Goal: Communication & Community: Answer question/provide support

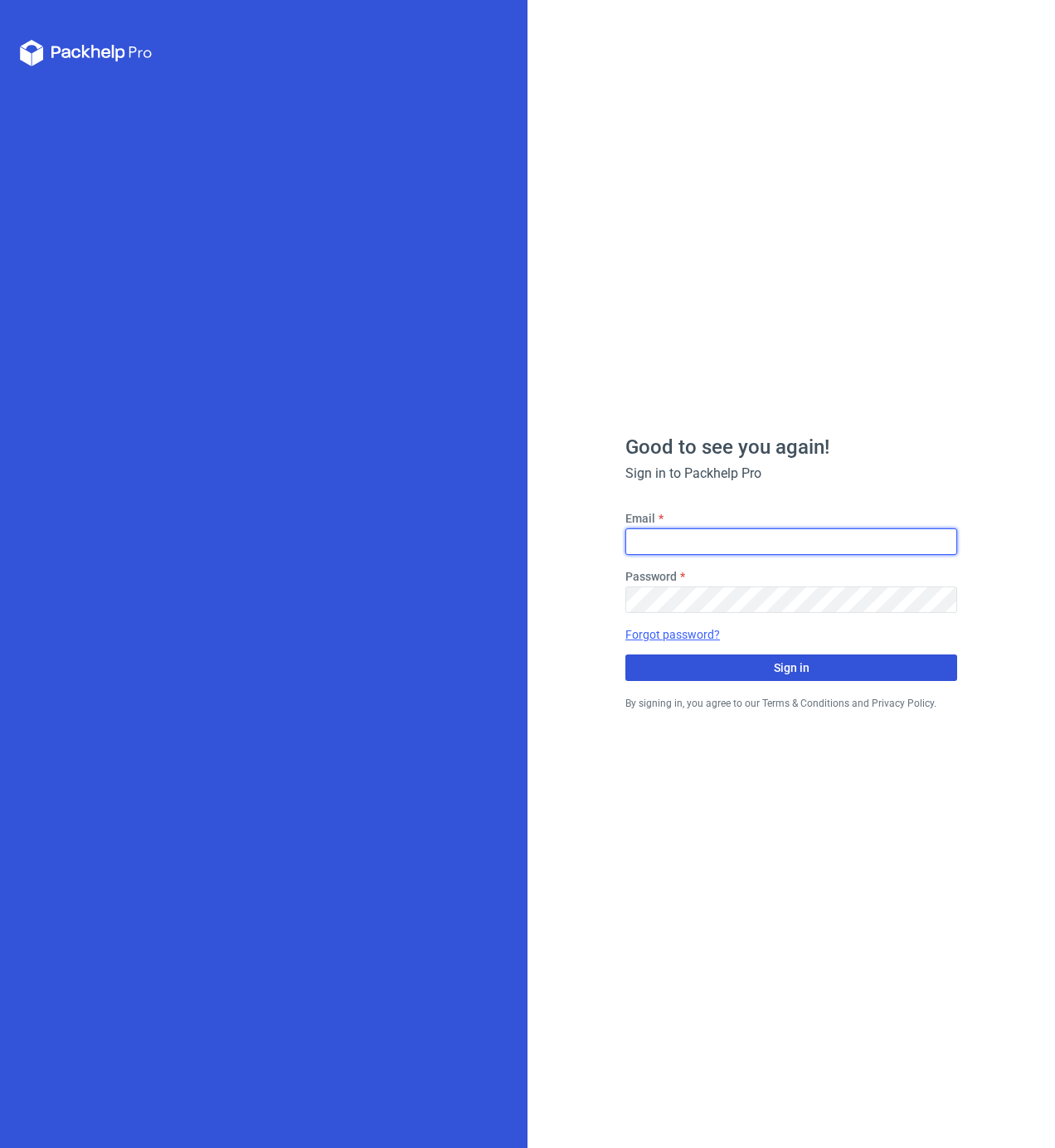
type input "[PERSON_NAME][EMAIL_ADDRESS][PERSON_NAME][DOMAIN_NAME]"
click at [804, 662] on span "Sign in" at bounding box center [791, 667] width 35 height 12
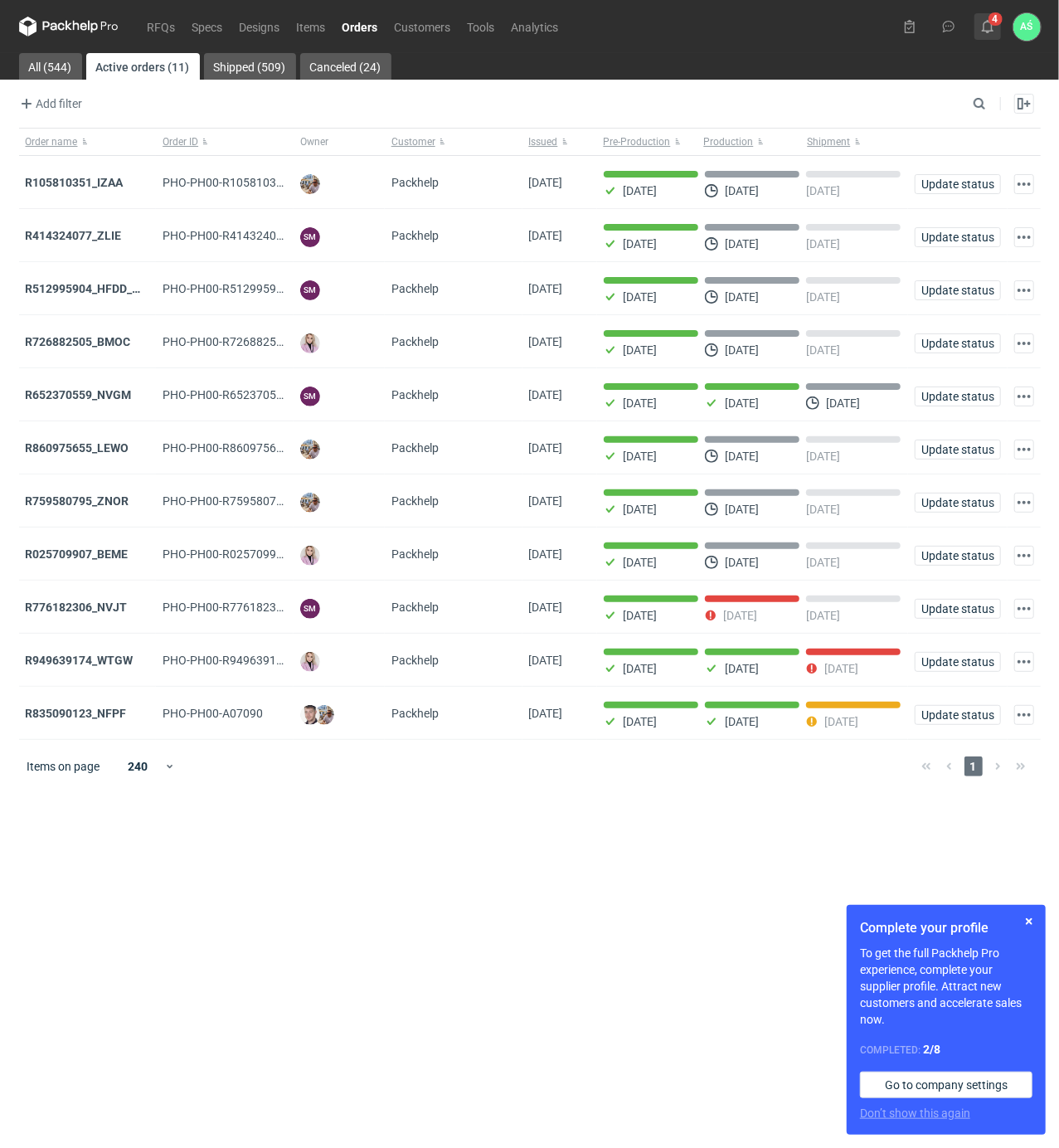
click at [989, 34] on button "4" at bounding box center [987, 26] width 26 height 26
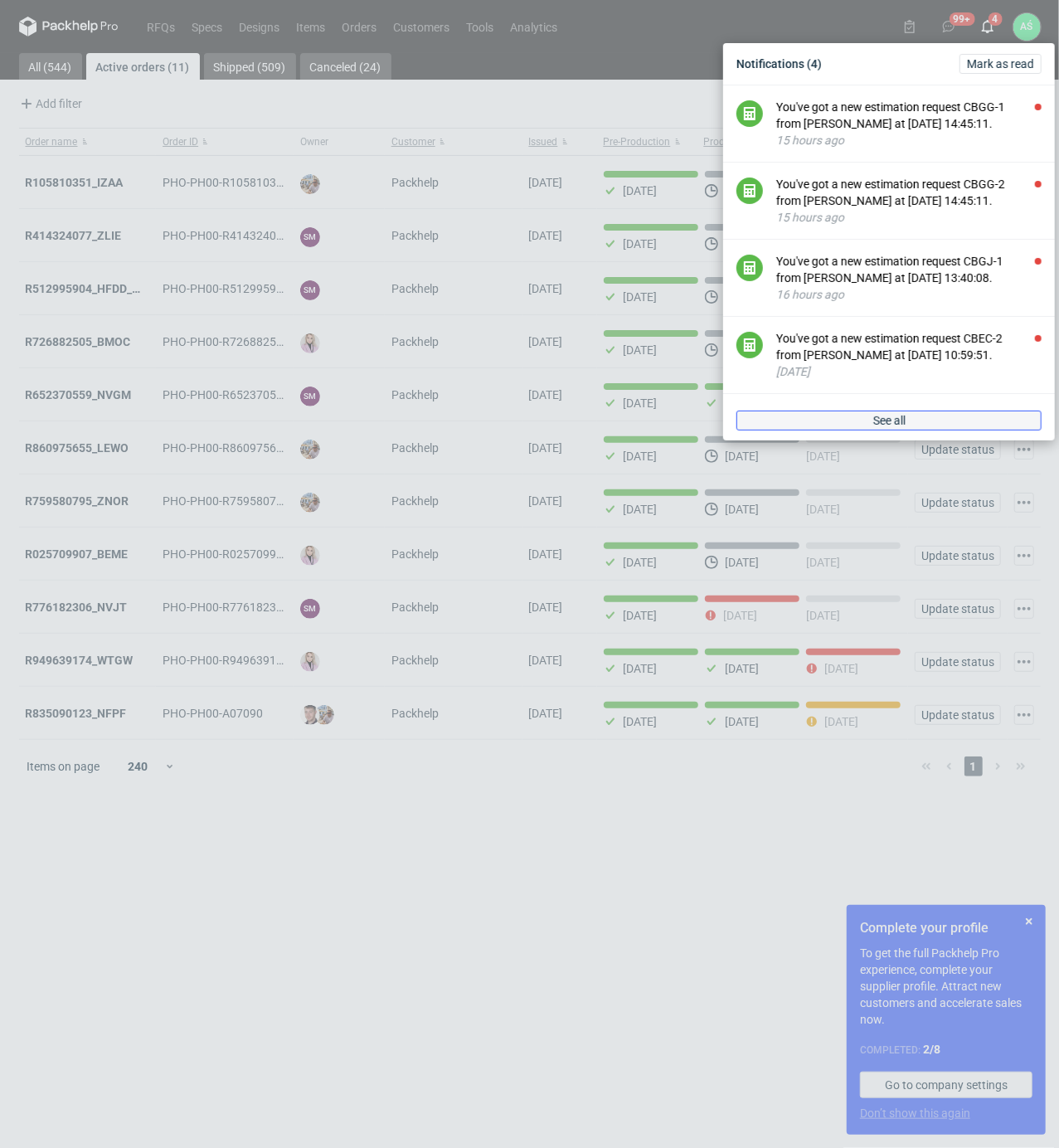
click at [927, 428] on link "See all" at bounding box center [889, 420] width 305 height 20
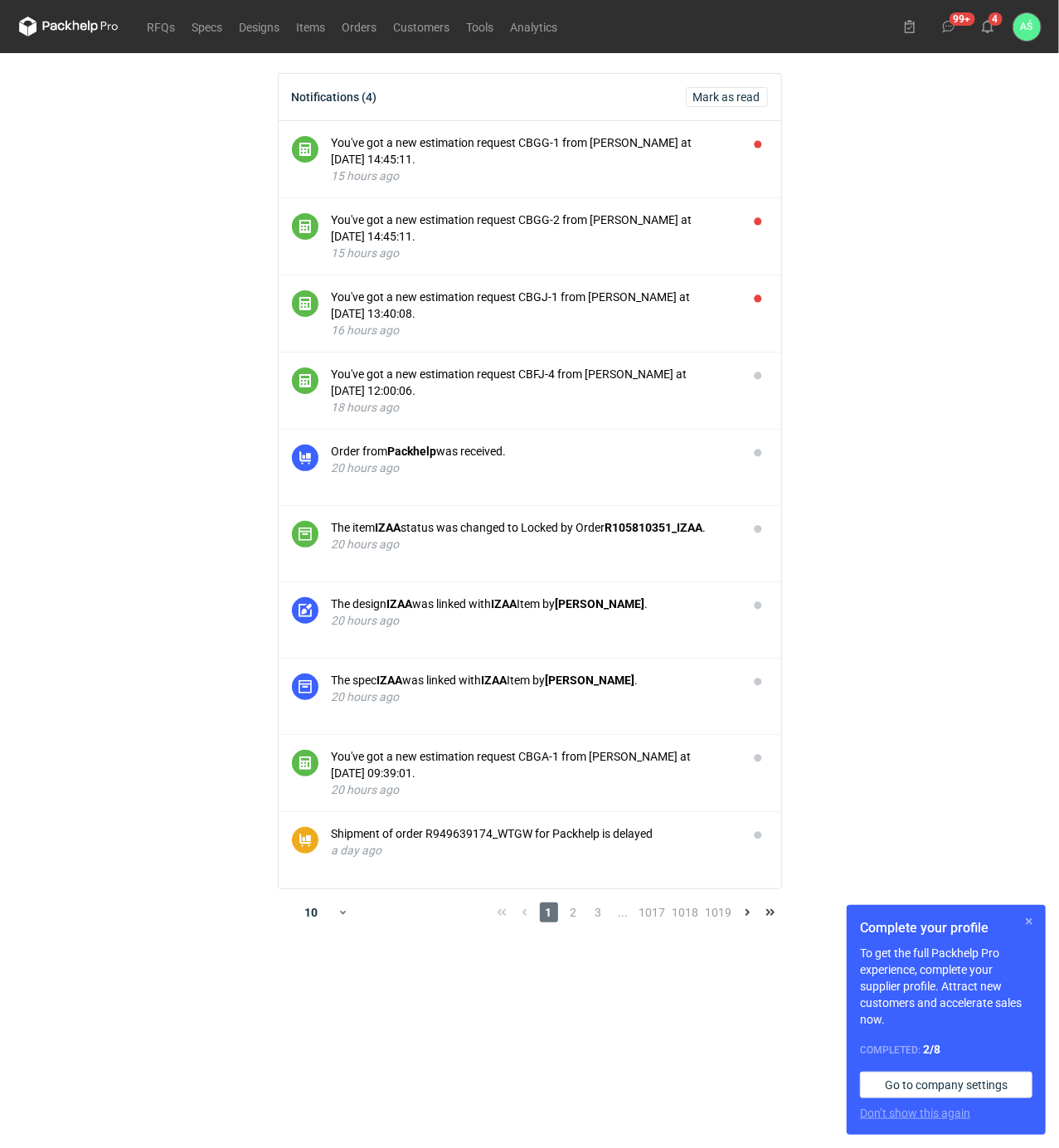
click at [1033, 923] on button "button" at bounding box center [1029, 922] width 20 height 20
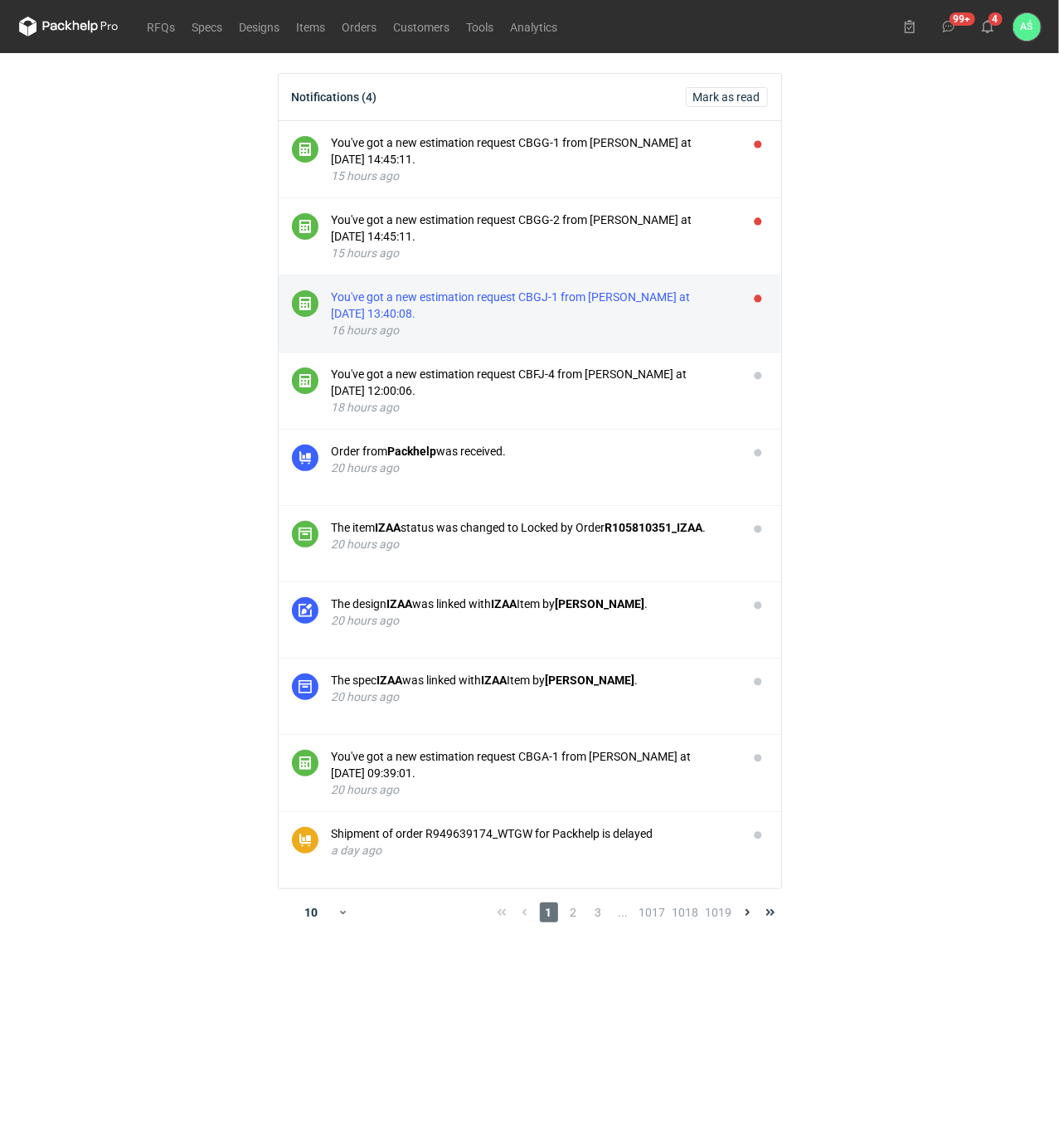
click at [610, 309] on div "You've got a new estimation request CBGJ-1 from [PERSON_NAME] at [DATE] 13:40:0…" at bounding box center [532, 305] width 403 height 33
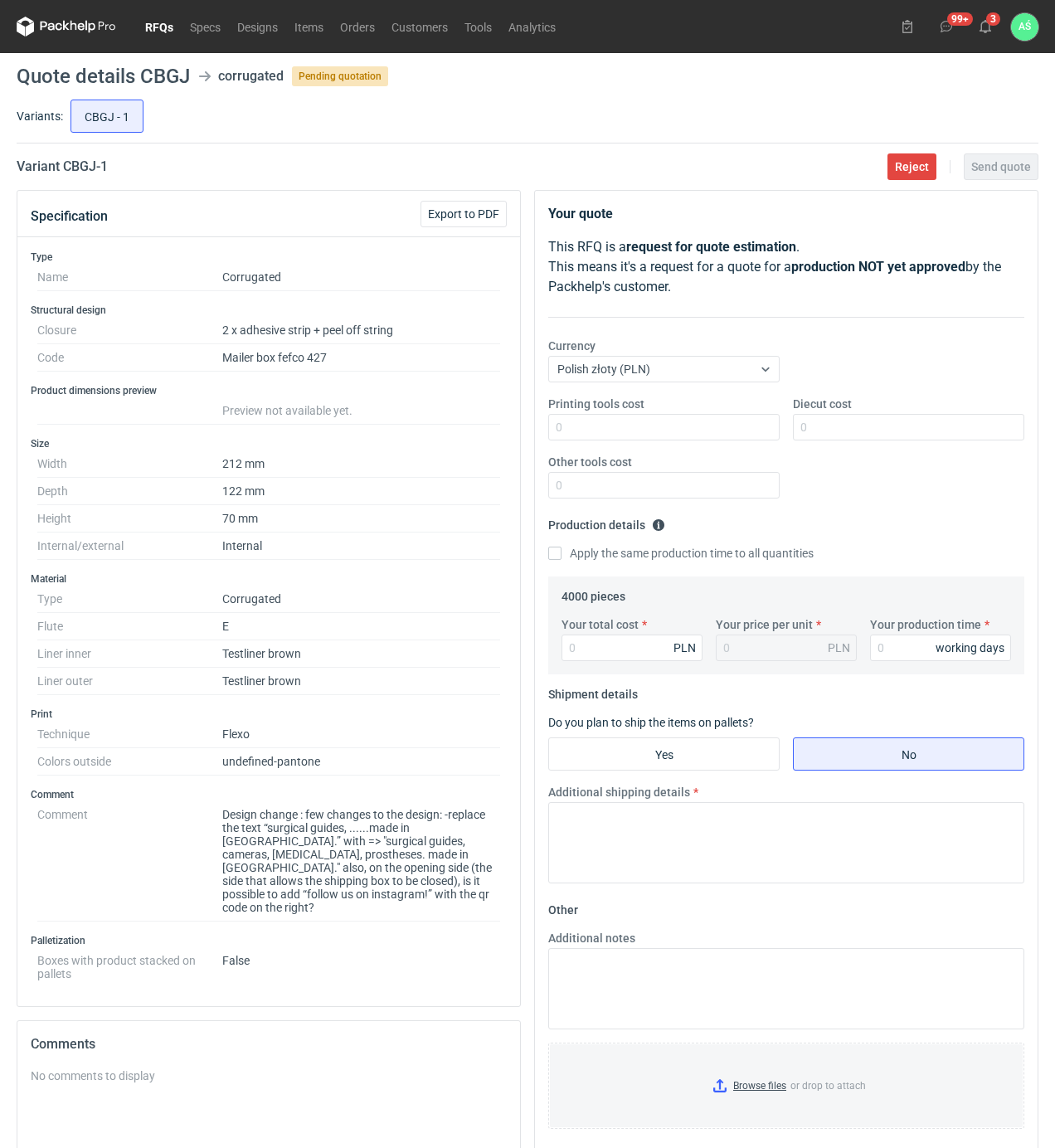
scroll to position [110, 0]
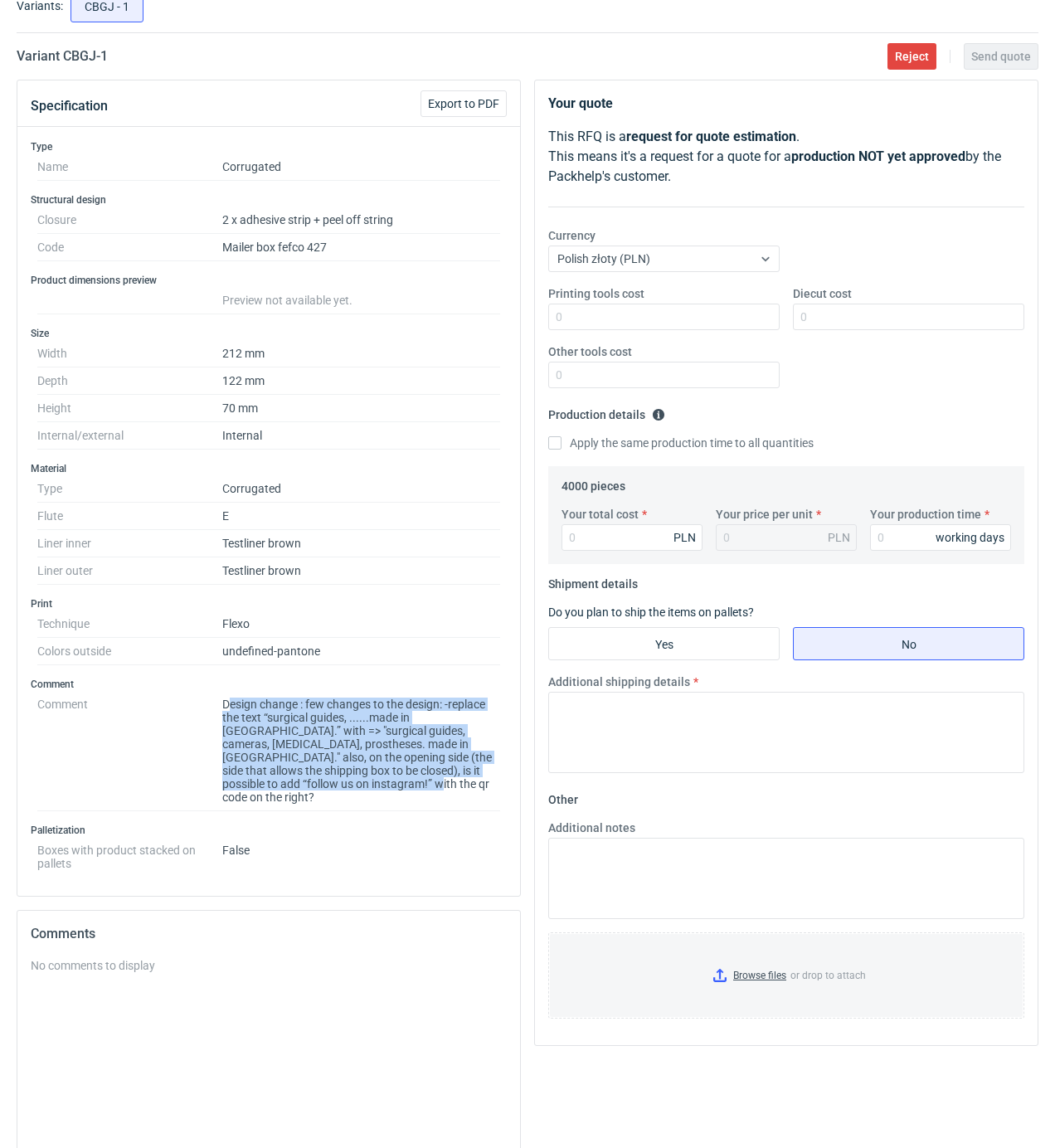
drag, startPoint x: 269, startPoint y: 789, endPoint x: 226, endPoint y: 707, distance: 92.6
click at [226, 707] on dd "Design change : few changes to the design: -replace the text “surgical guides, …" at bounding box center [361, 751] width 278 height 120
drag, startPoint x: 273, startPoint y: 791, endPoint x: 219, endPoint y: 705, distance: 101.5
click at [219, 705] on dl "Comment Design change : few changes to the design: -replace the text “surgical …" at bounding box center [268, 751] width 463 height 120
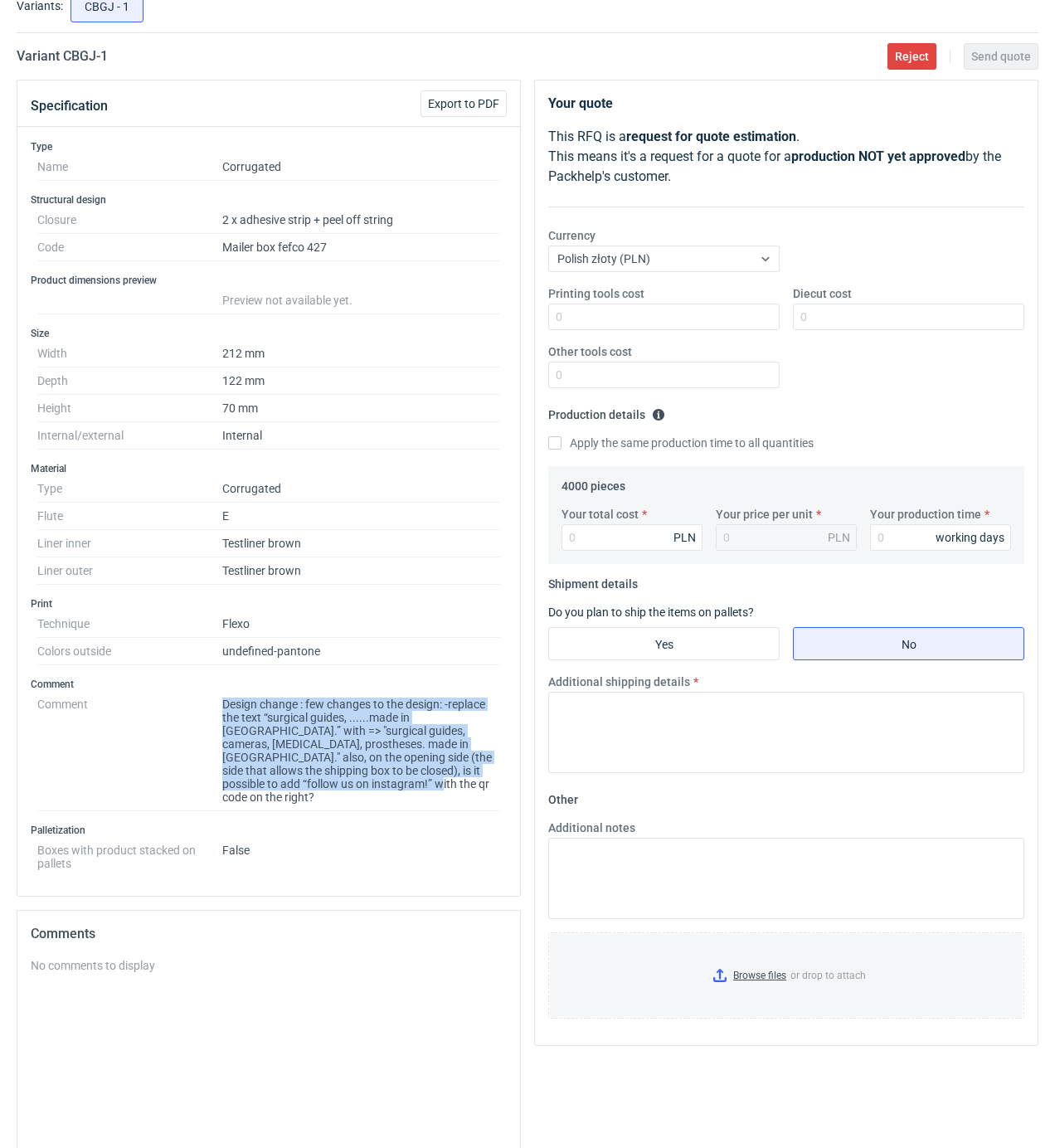
copy dl "Design change : few changes to the design: -replace the text “surgical guides, …"
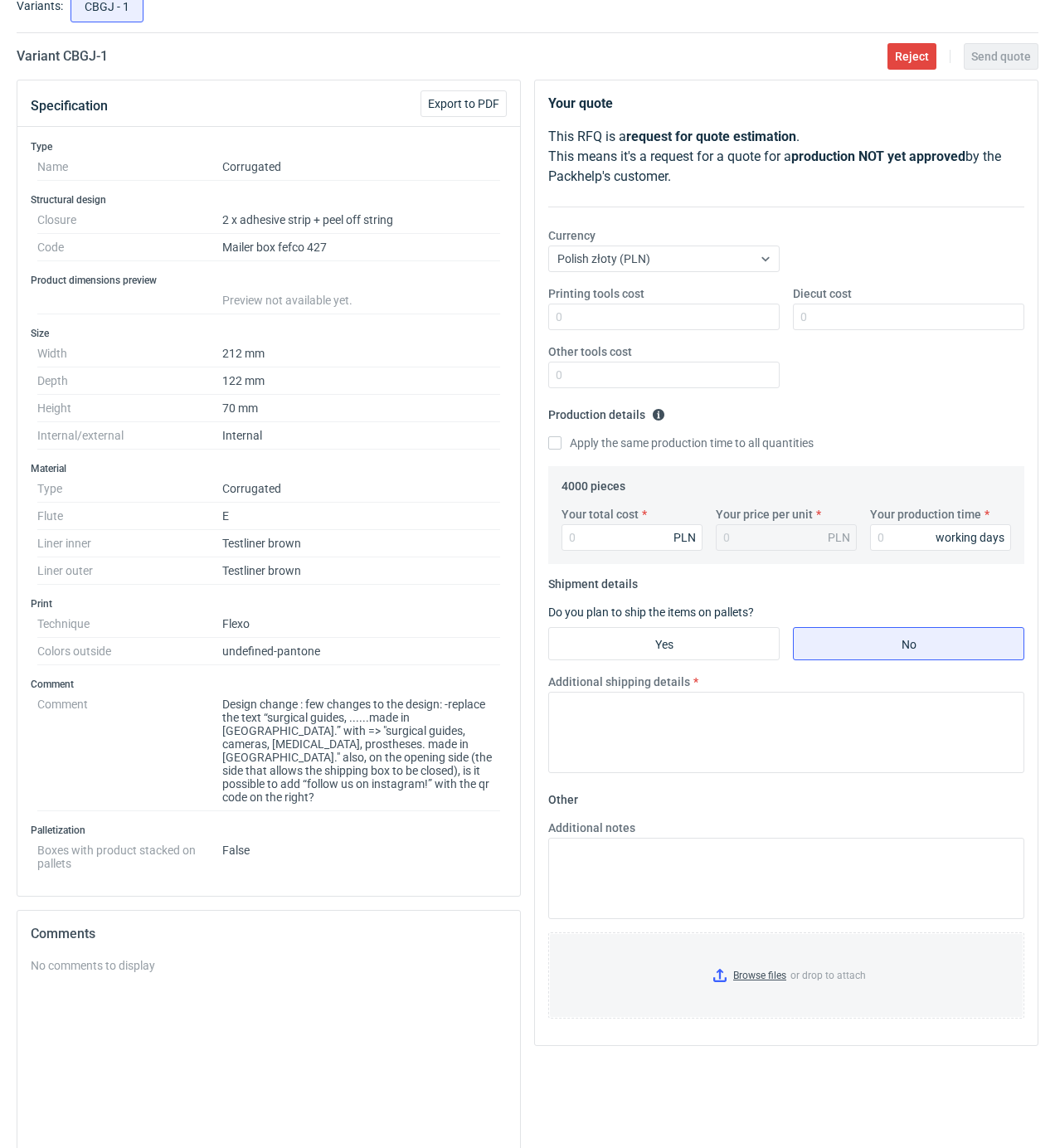
click at [332, 665] on dd "undefined-pantone" at bounding box center [361, 651] width 278 height 27
